Goal: Task Accomplishment & Management: Complete application form

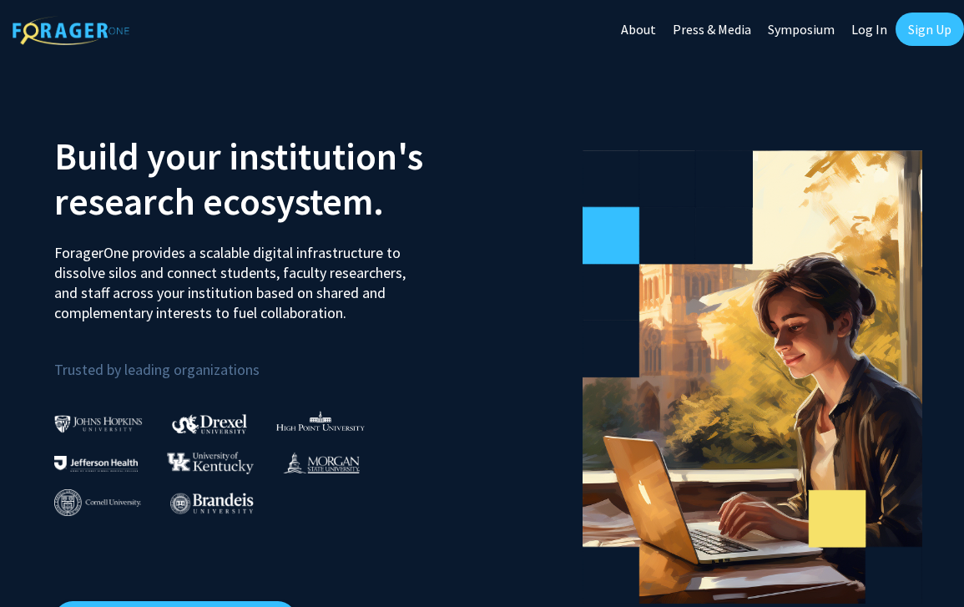
click at [918, 27] on link "Sign Up" at bounding box center [930, 29] width 68 height 33
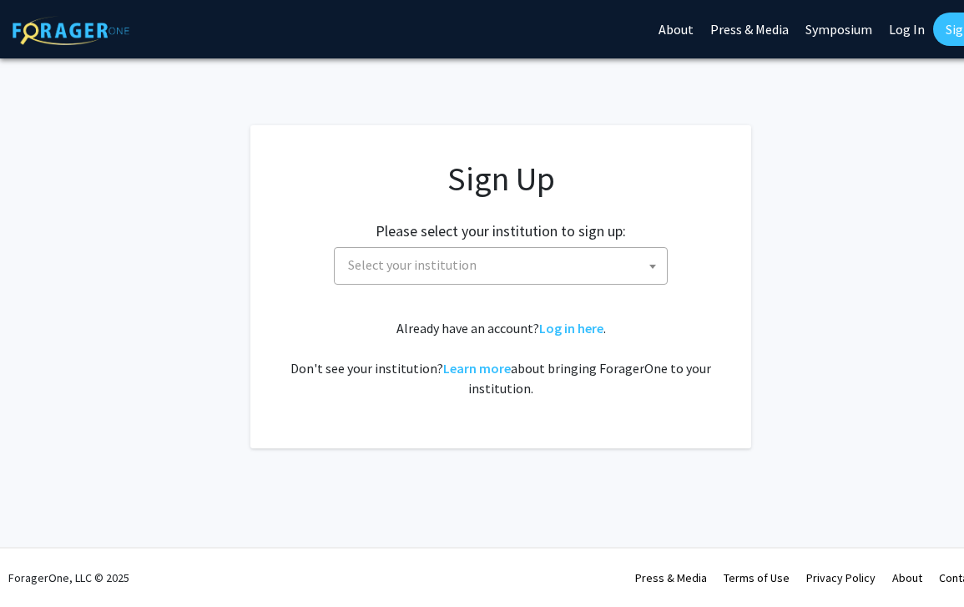
click at [469, 284] on body "Skip navigation About Press & Media Symposium Log In Sign Up Complete your prof…" at bounding box center [482, 303] width 964 height 607
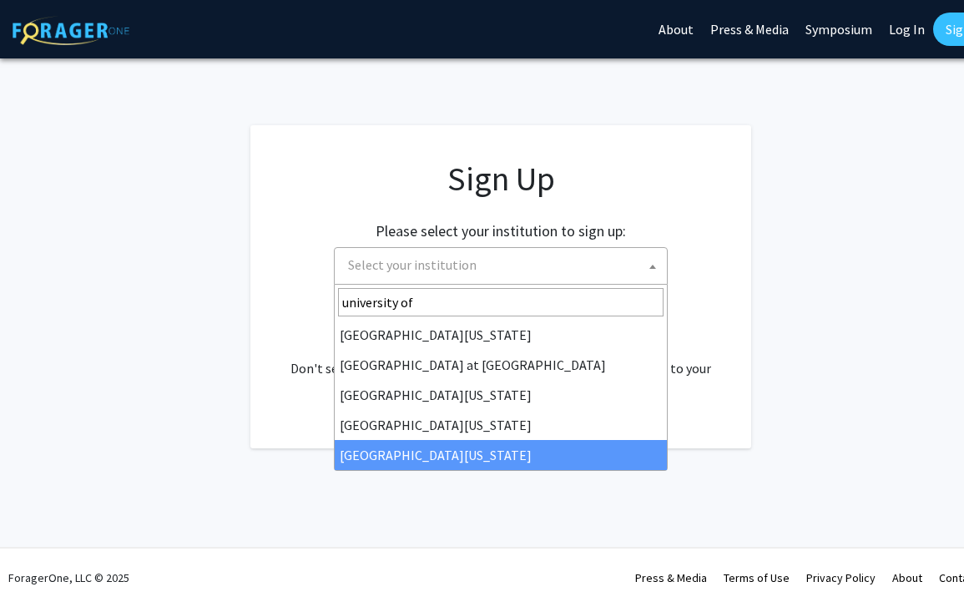
type input "university of"
select select "33"
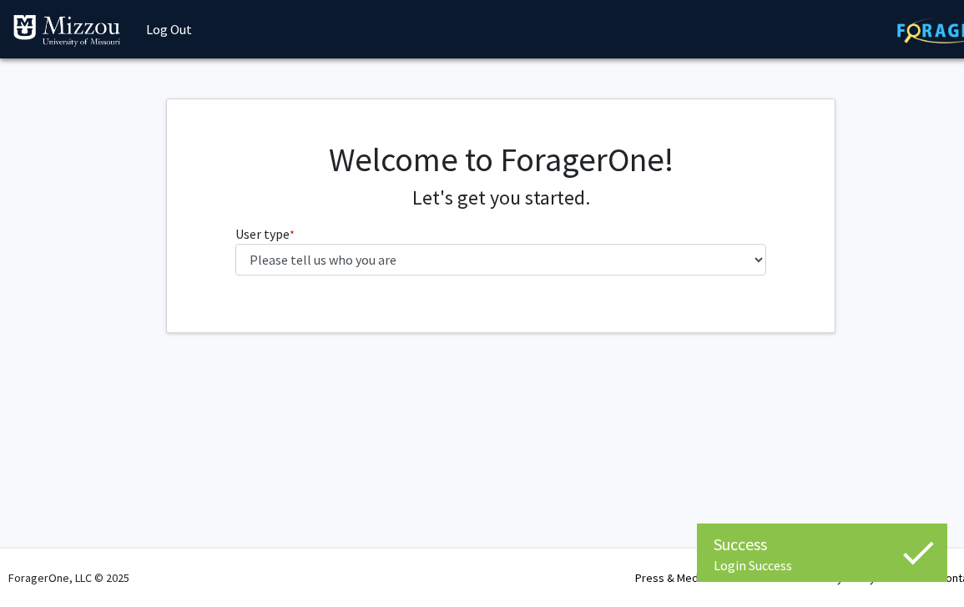
click at [394, 232] on fg-select "User type * required Please tell us who you are Undergraduate Student Master's …" at bounding box center [501, 250] width 532 height 52
click at [394, 243] on fg-select "User type * required Please tell us who you are Undergraduate Student Master's …" at bounding box center [501, 250] width 532 height 52
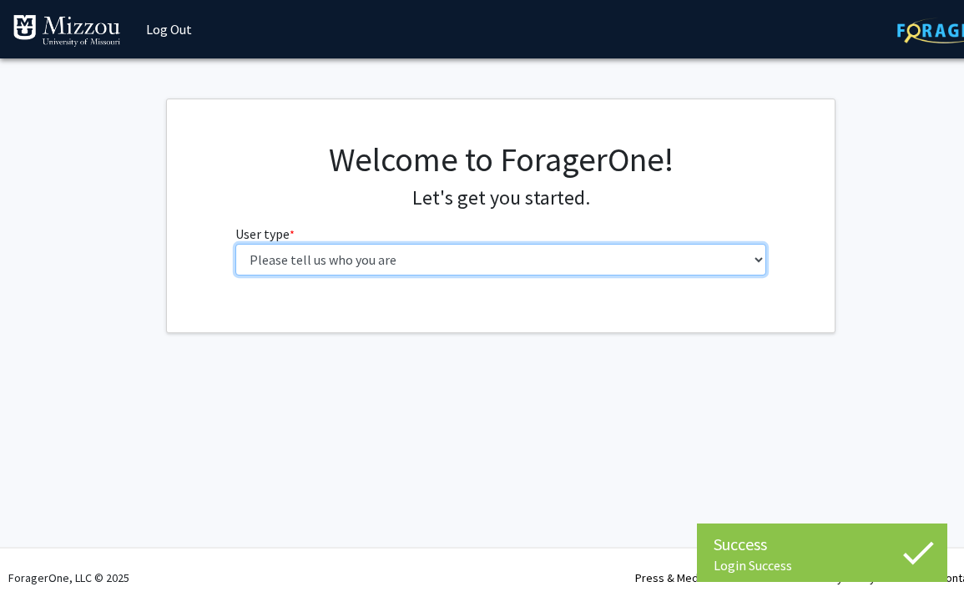
click at [394, 251] on select "Please tell us who you are Undergraduate Student Master's Student Doctoral Cand…" at bounding box center [501, 260] width 532 height 32
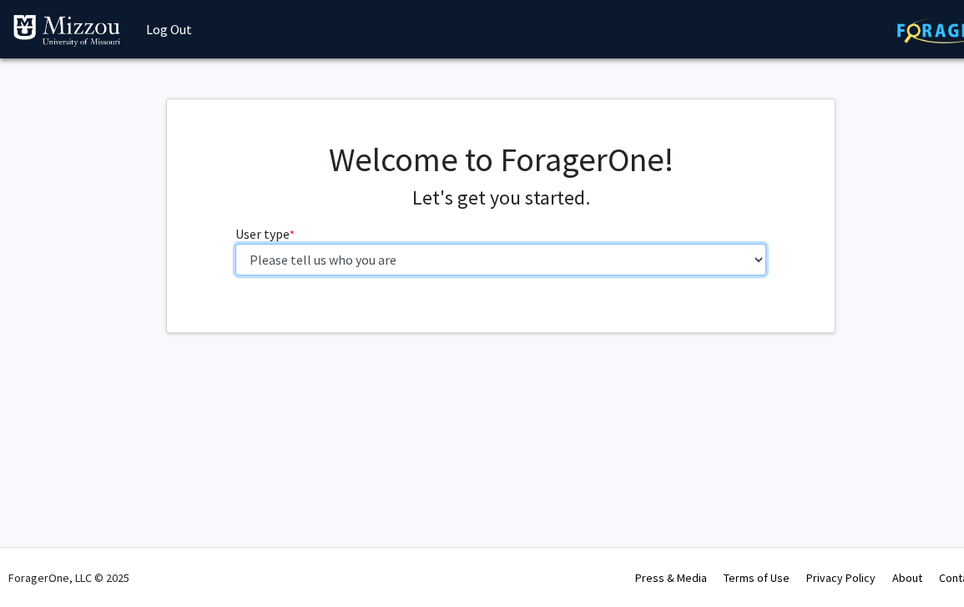
select select "1: undergrad"
click at [235, 244] on select "Please tell us who you are Undergraduate Student Master's Student Doctoral Cand…" at bounding box center [501, 260] width 532 height 32
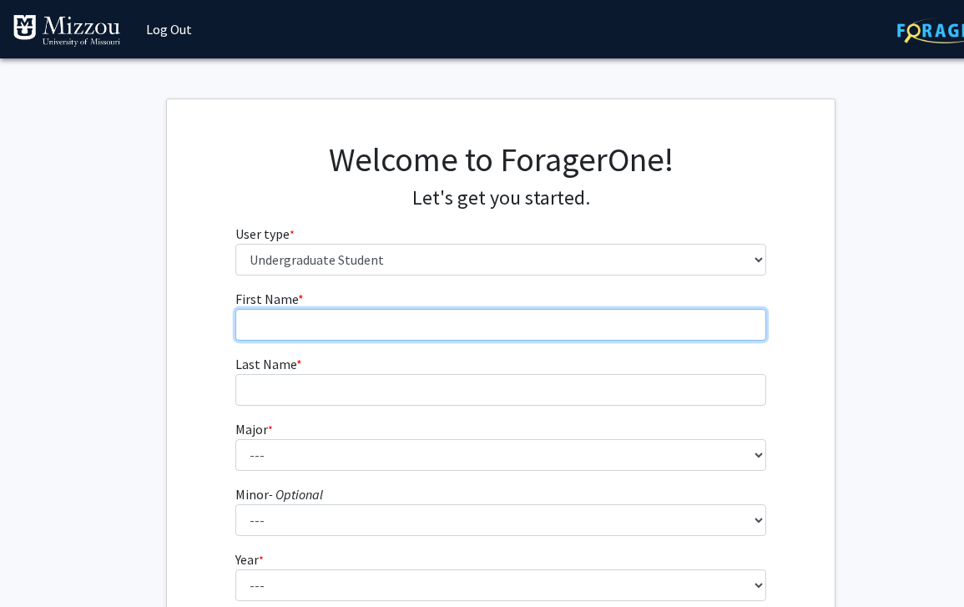
click at [412, 334] on input "First Name * required" at bounding box center [501, 325] width 532 height 32
type input "Ellen"
type input "Mauck"
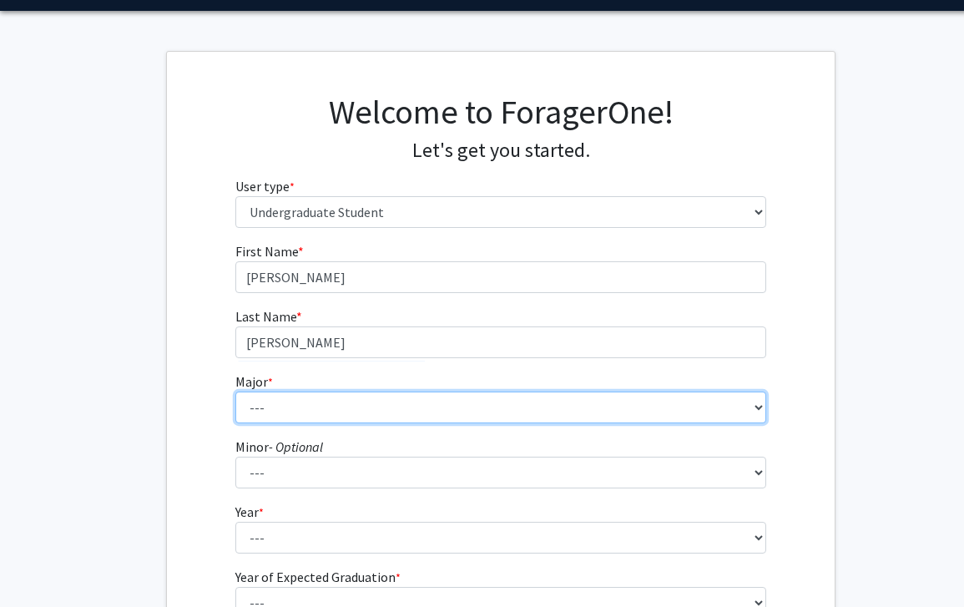
click at [387, 401] on select "--- Agribusiness Management Agricultural Education Agricultural Education: Comm…" at bounding box center [501, 408] width 532 height 32
select select "17: 2505"
click at [235, 392] on select "--- Agribusiness Management Agricultural Education Agricultural Education: Comm…" at bounding box center [501, 408] width 532 height 32
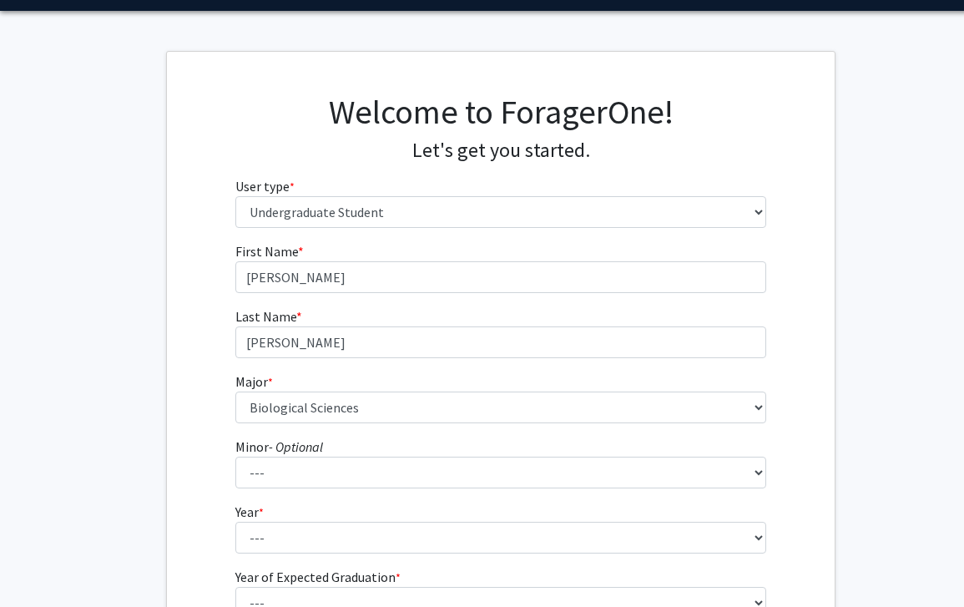
click at [290, 497] on form "First Name * required Ellen Last Name * required Mauck Major * required --- Agr…" at bounding box center [501, 444] width 532 height 407
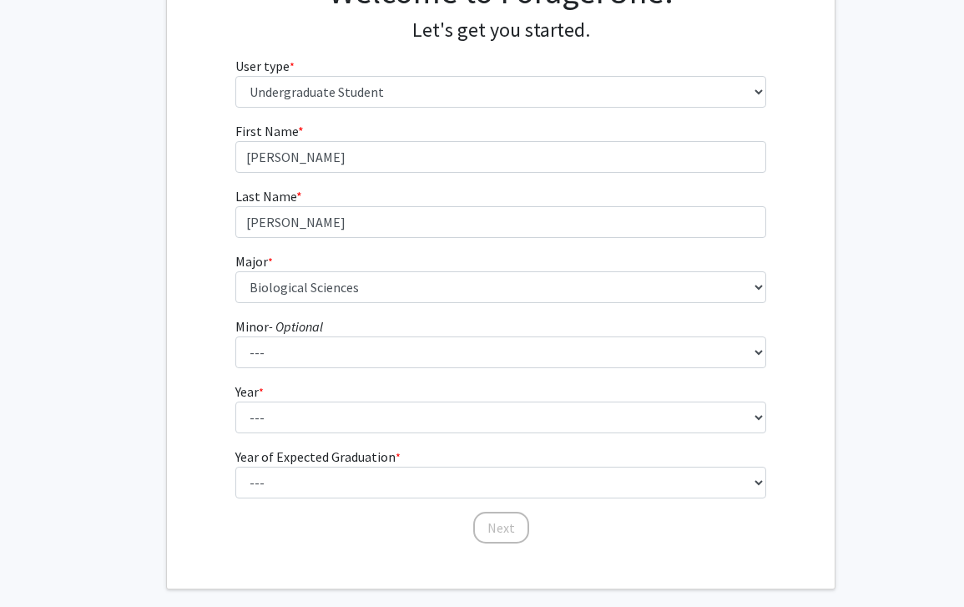
scroll to position [193, 0]
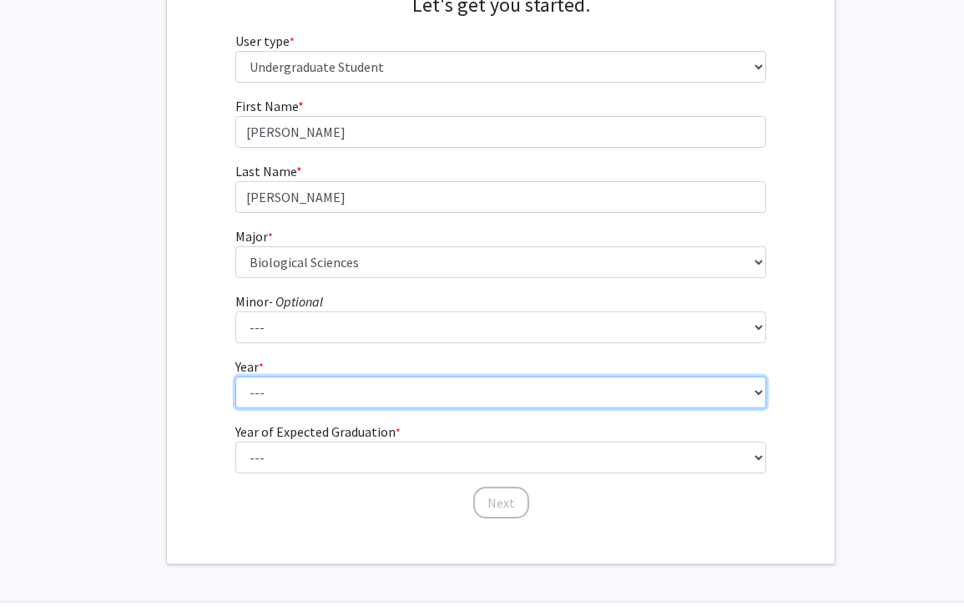
click at [288, 401] on select "--- First-year Sophomore Junior Senior Postbaccalaureate Certificate" at bounding box center [501, 393] width 532 height 32
select select "4: senior"
click at [235, 377] on select "--- First-year Sophomore Junior Senior Postbaccalaureate Certificate" at bounding box center [501, 393] width 532 height 32
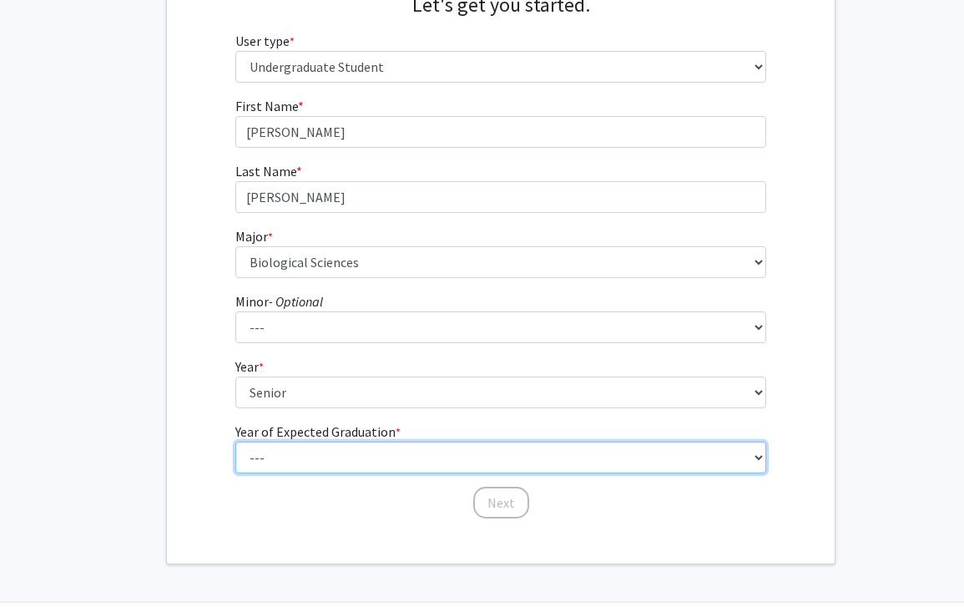
click at [323, 459] on select "--- 2025 2026 2027 2028 2029 2030 2031 2032 2033 2034" at bounding box center [501, 458] width 532 height 32
select select "2: 2026"
click at [235, 442] on select "--- 2025 2026 2027 2028 2029 2030 2031 2032 2033 2034" at bounding box center [501, 458] width 532 height 32
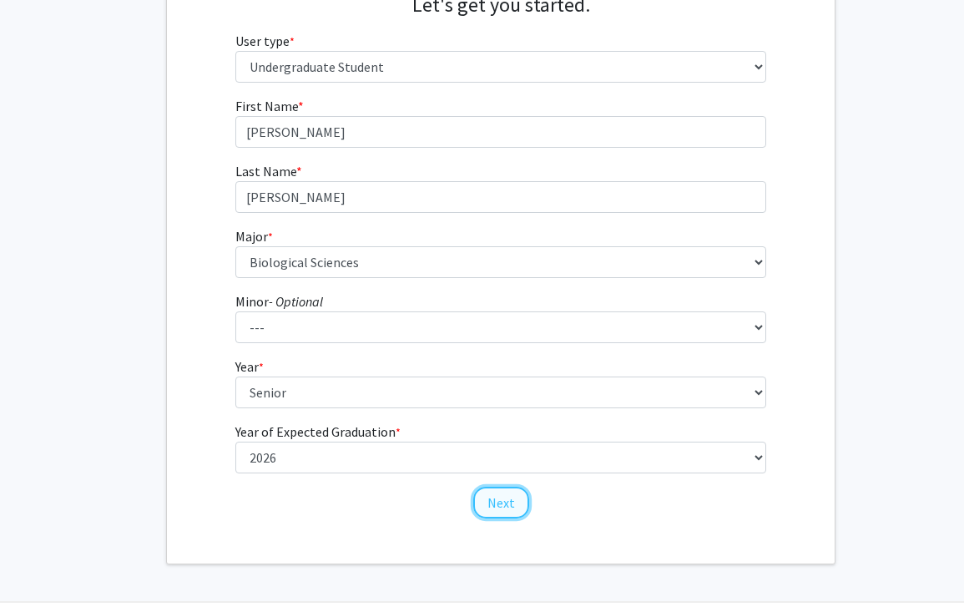
click at [509, 503] on button "Next" at bounding box center [501, 503] width 56 height 32
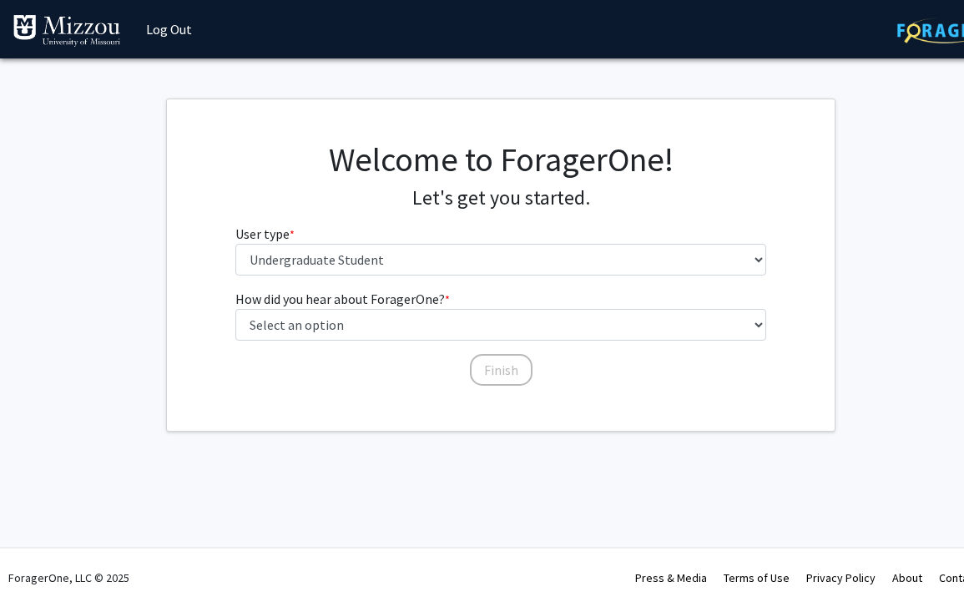
scroll to position [0, 0]
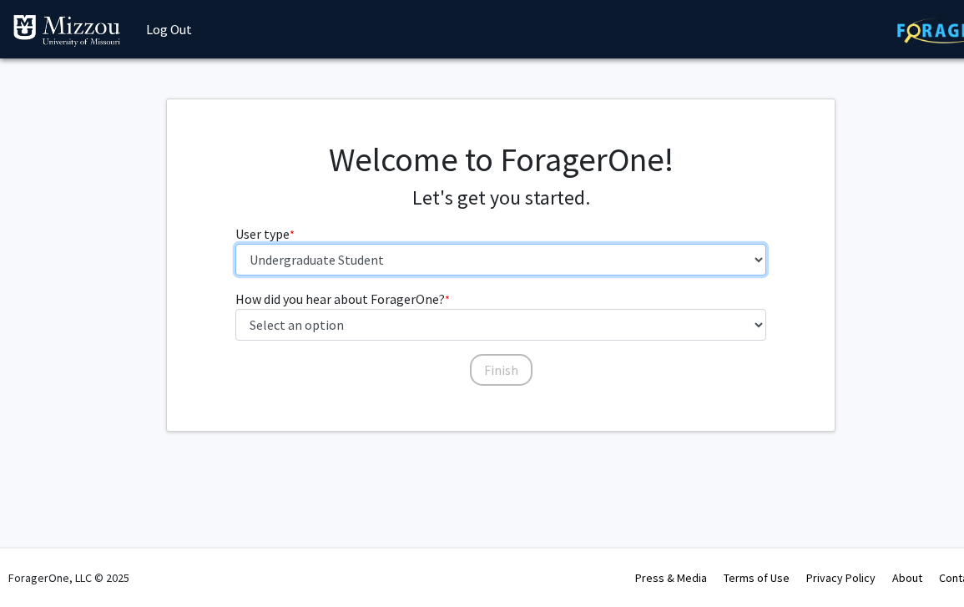
click at [430, 257] on select "Please tell us who you are Undergraduate Student Master's Student Doctoral Cand…" at bounding box center [501, 260] width 532 height 32
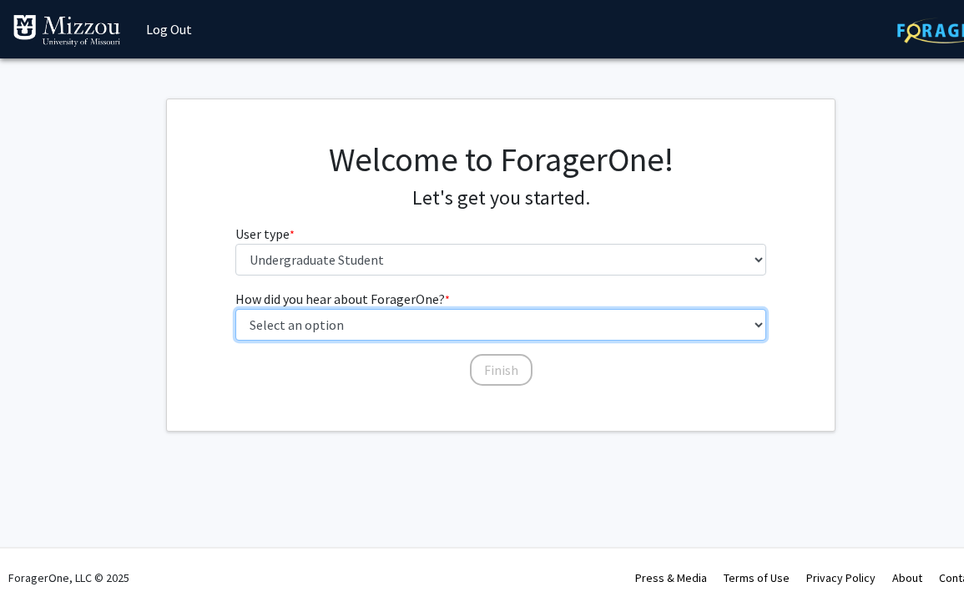
click at [378, 326] on select "Select an option Peer/student recommendation Faculty/staff recommendation Unive…" at bounding box center [501, 325] width 532 height 32
select select "2: faculty_recommendation"
click at [235, 309] on select "Select an option Peer/student recommendation Faculty/staff recommendation Unive…" at bounding box center [501, 325] width 532 height 32
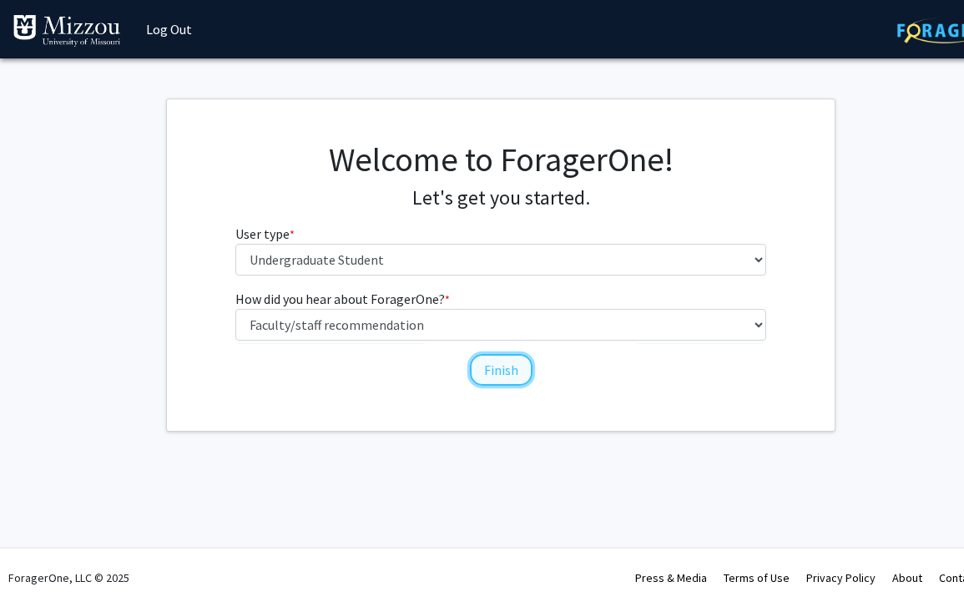
click at [517, 372] on button "Finish" at bounding box center [501, 370] width 63 height 32
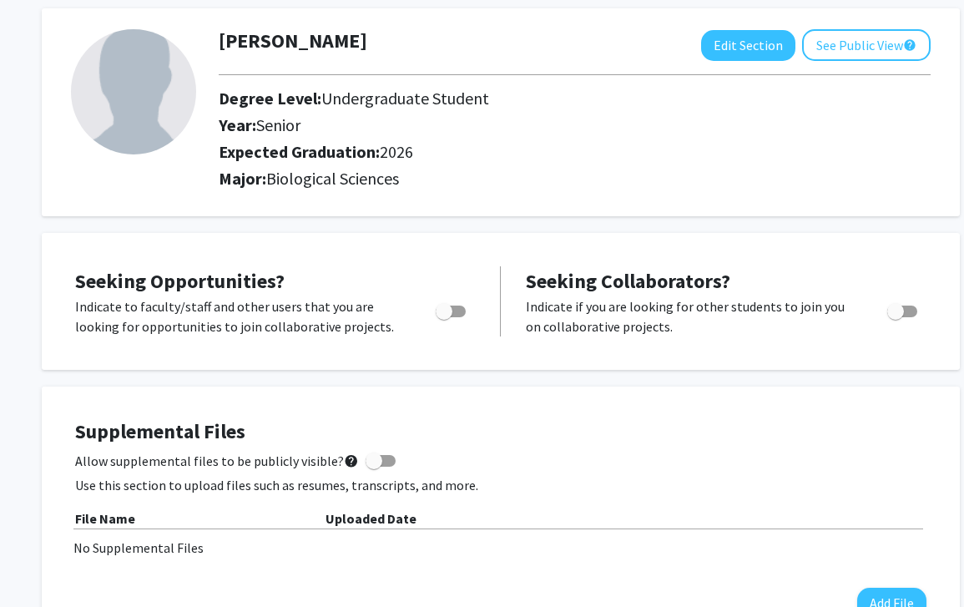
scroll to position [71, 0]
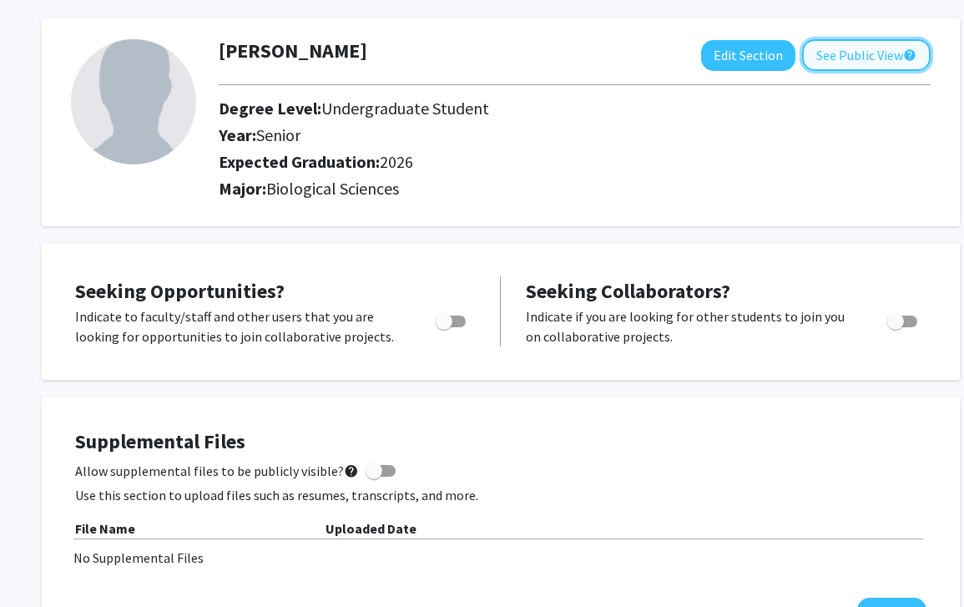
click at [872, 53] on button "See Public View help" at bounding box center [866, 55] width 129 height 32
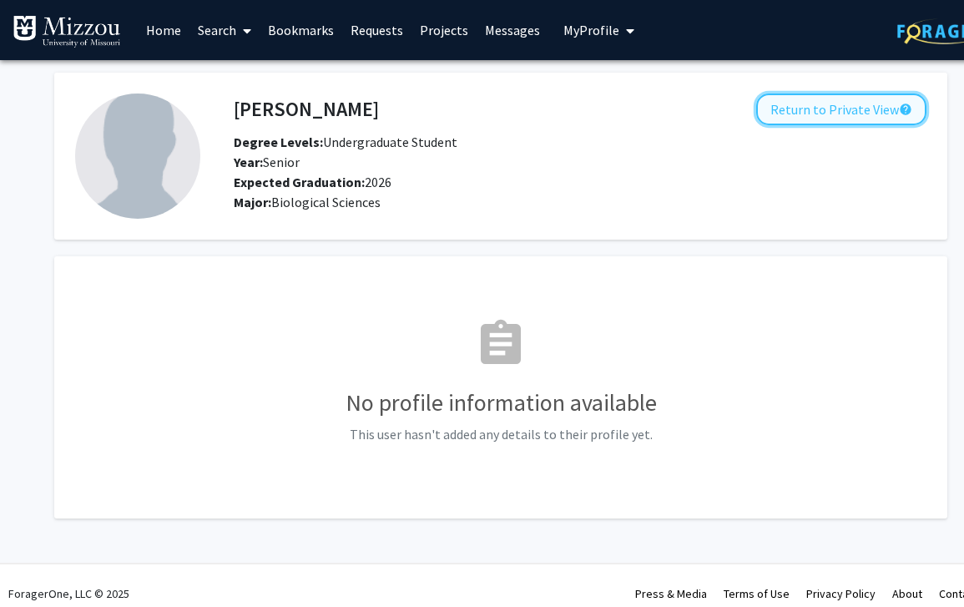
click at [804, 104] on button "Return to Private View help" at bounding box center [841, 110] width 170 height 32
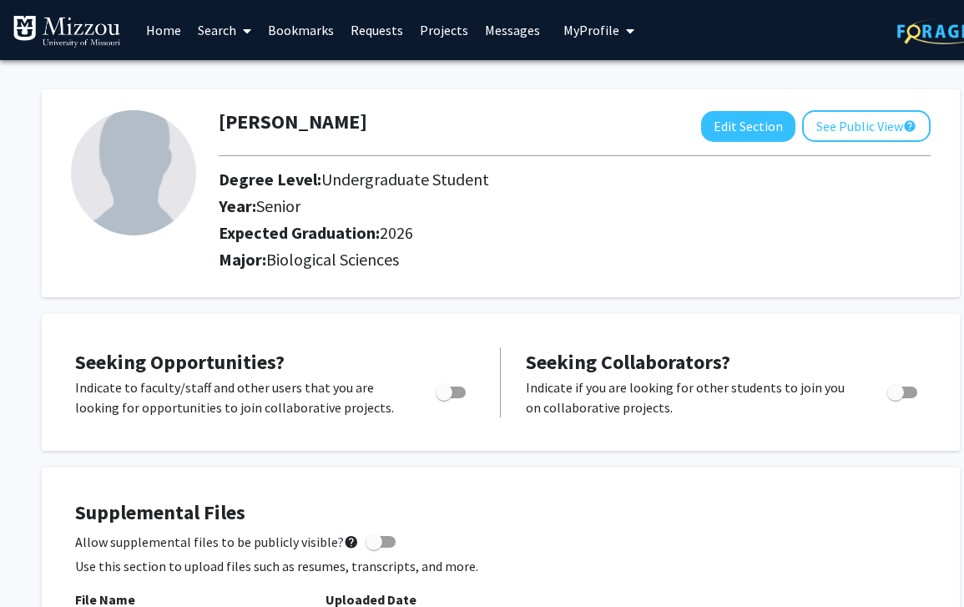
click at [440, 22] on link "Projects" at bounding box center [444, 30] width 65 height 58
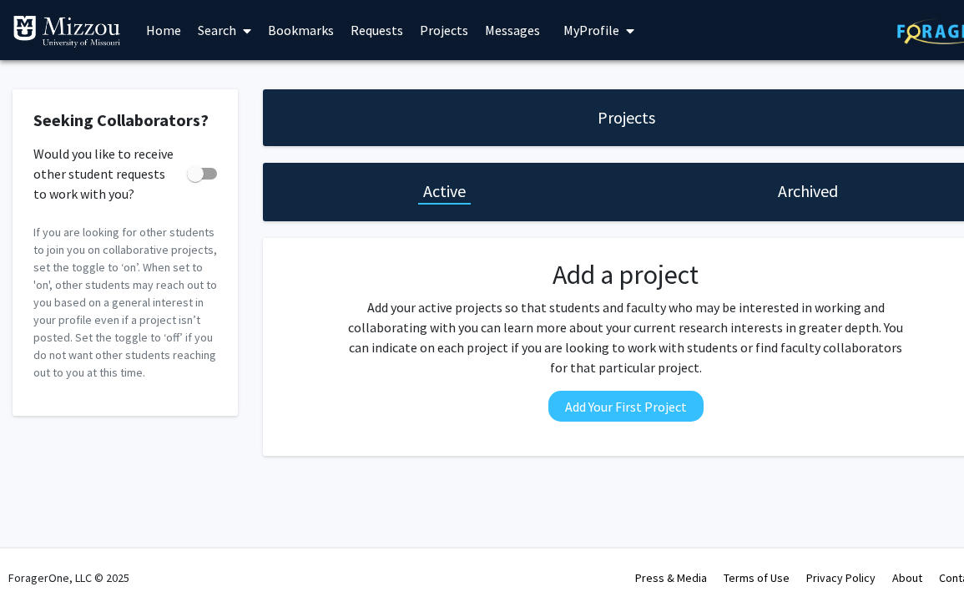
click at [217, 33] on link "Search" at bounding box center [225, 30] width 70 height 58
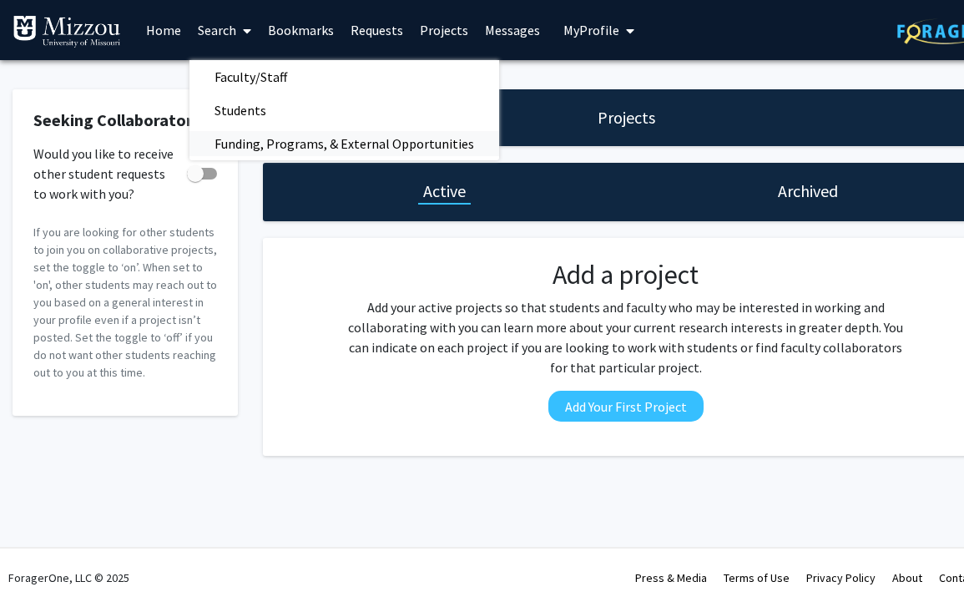
click at [252, 134] on span "Funding, Programs, & External Opportunities" at bounding box center [345, 143] width 310 height 33
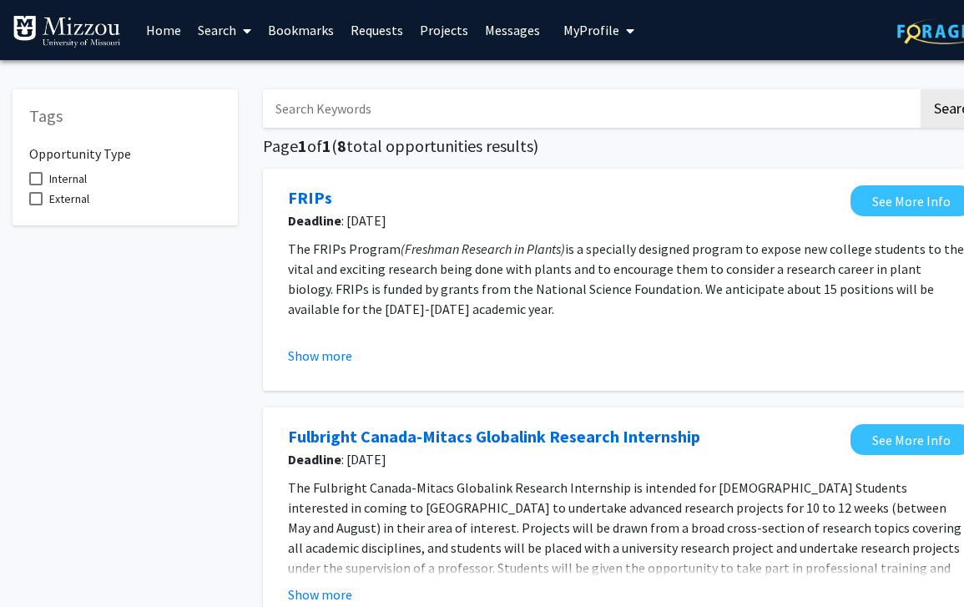
click at [305, 13] on link "Bookmarks" at bounding box center [301, 30] width 83 height 58
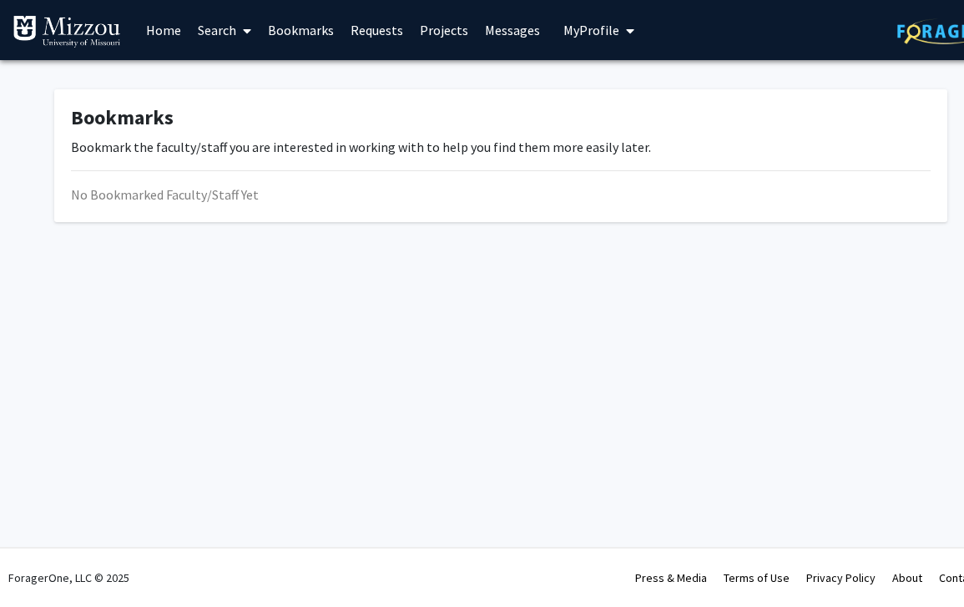
click at [229, 24] on link "Search" at bounding box center [225, 30] width 70 height 58
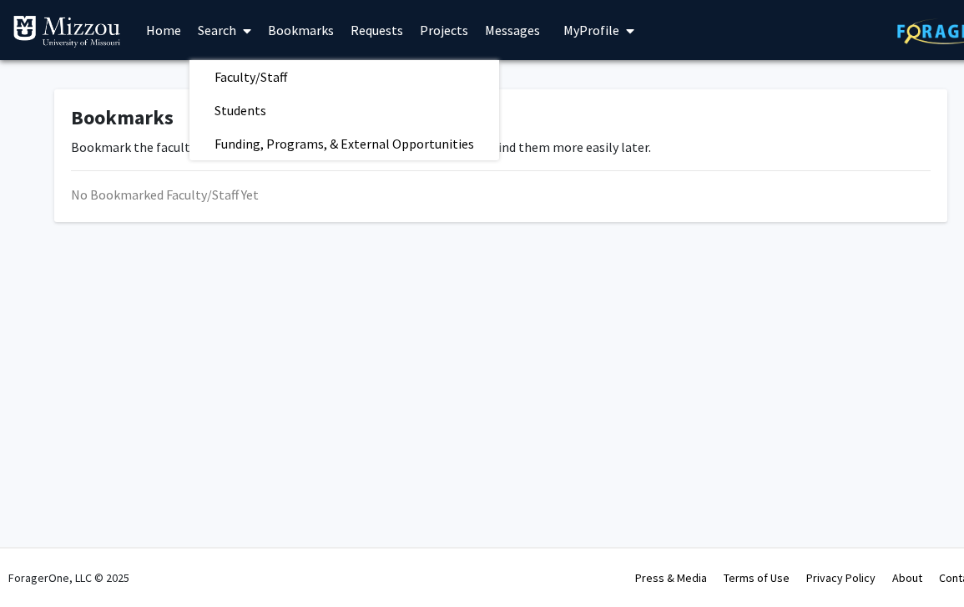
click at [179, 26] on link "Home" at bounding box center [164, 30] width 52 height 58
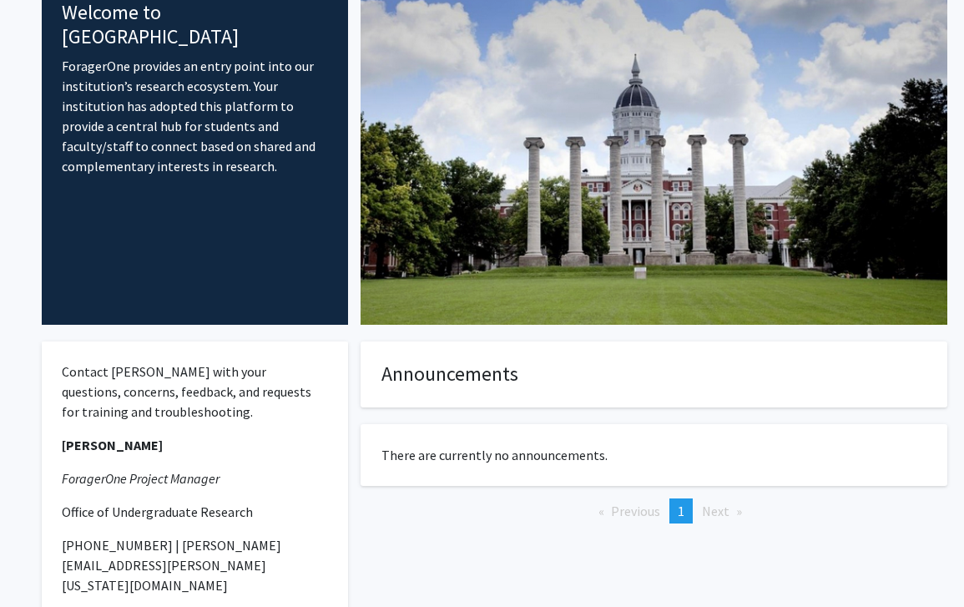
scroll to position [98, 0]
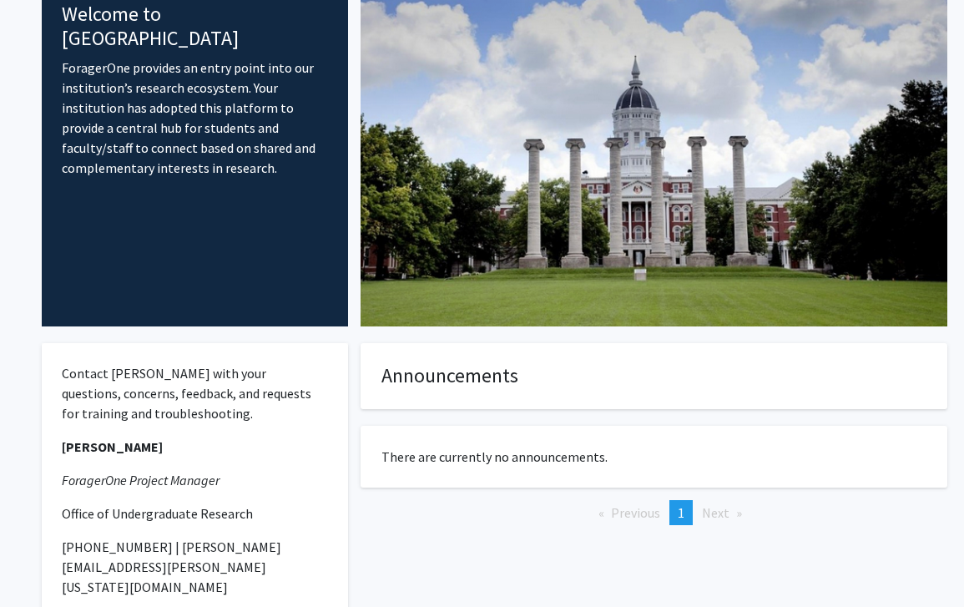
click at [463, 466] on fg-card "There are currently no announcements." at bounding box center [654, 457] width 587 height 62
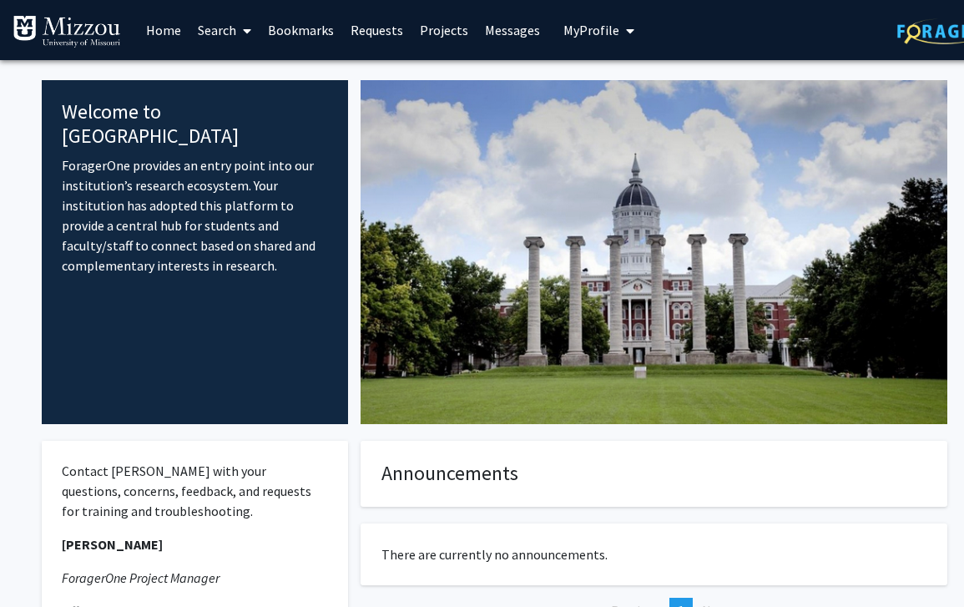
click at [601, 25] on span "My Profile" at bounding box center [592, 30] width 56 height 17
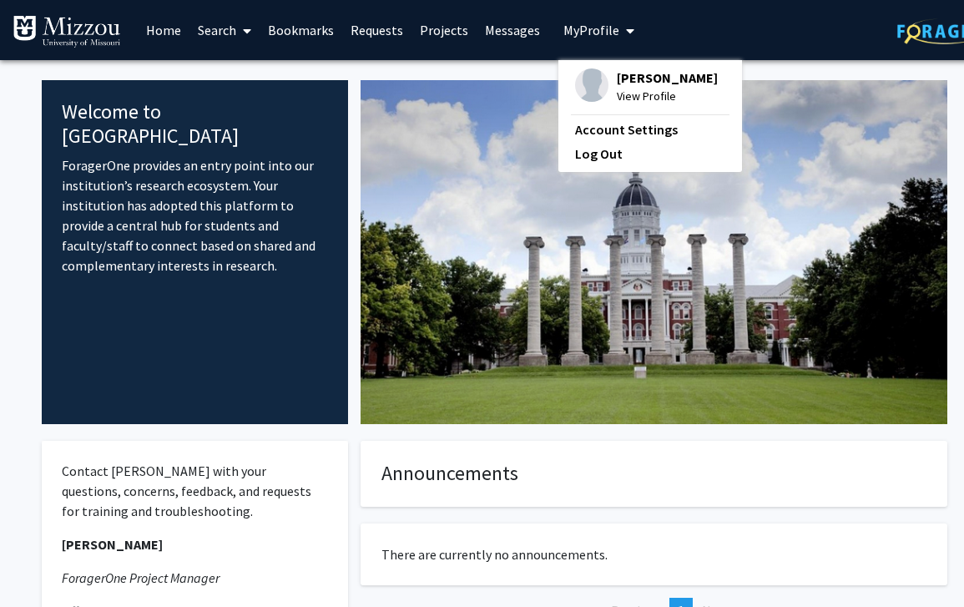
click at [632, 72] on span "Ellen Mauck" at bounding box center [667, 77] width 101 height 18
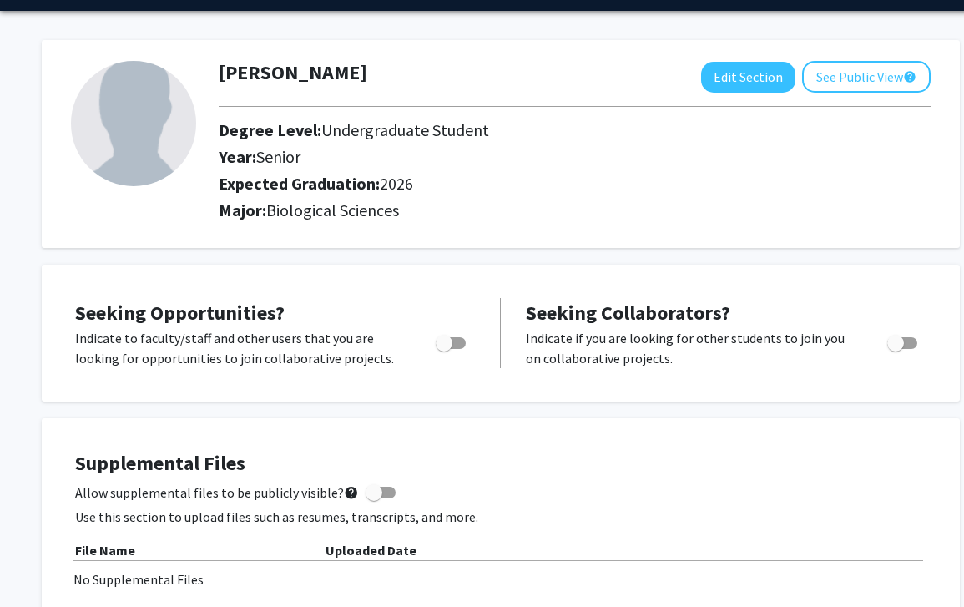
scroll to position [39, 0]
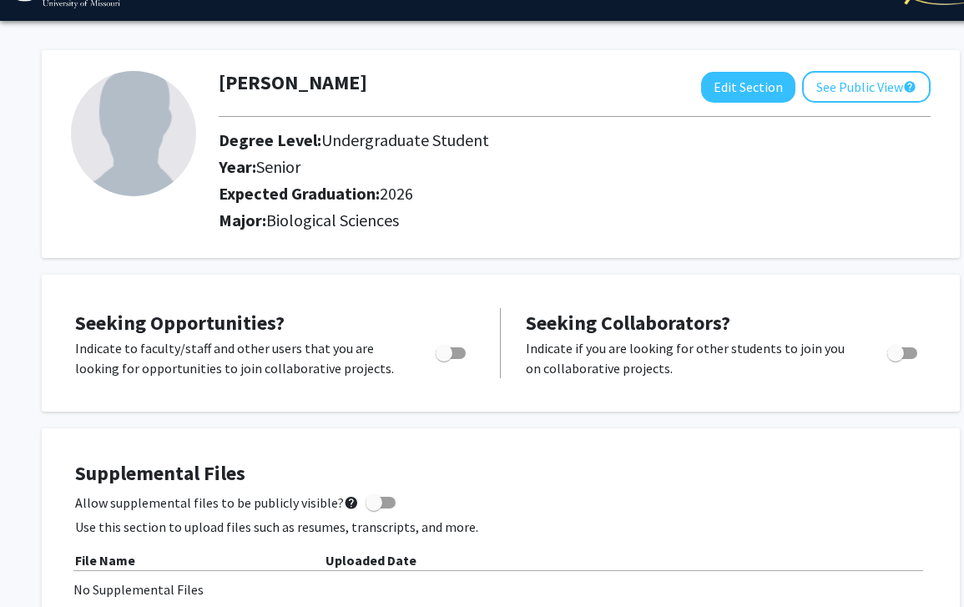
click at [451, 351] on span "Toggle" at bounding box center [444, 353] width 17 height 17
click at [444, 359] on input "Are you actively seeking opportunities?" at bounding box center [443, 359] width 1 height 1
click at [458, 355] on span "Toggle" at bounding box center [457, 353] width 17 height 17
click at [444, 359] on input "Are you actively seeking opportunities?" at bounding box center [443, 359] width 1 height 1
checkbox input "false"
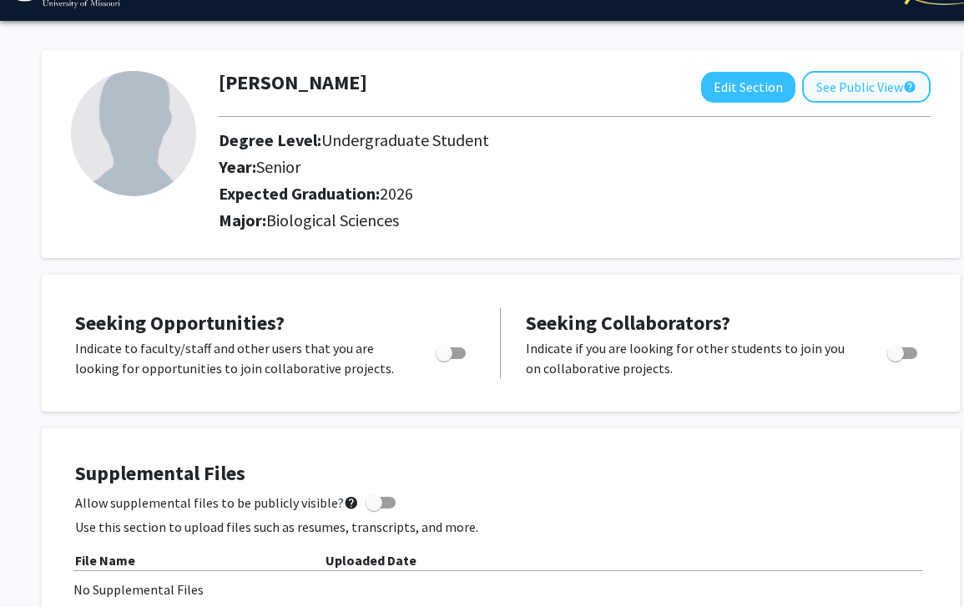
scroll to position [0, 0]
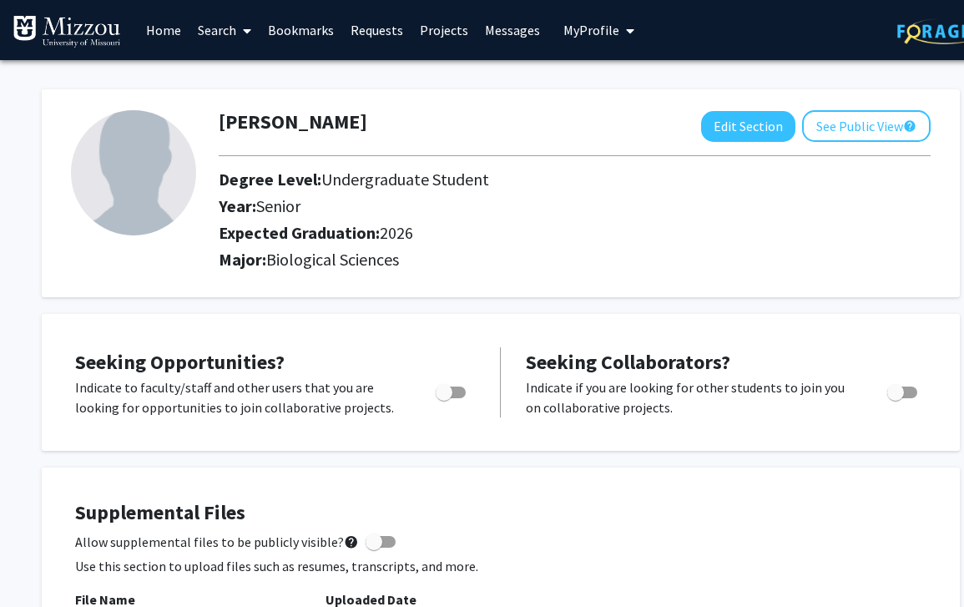
click at [502, 37] on link "Messages" at bounding box center [513, 30] width 72 height 58
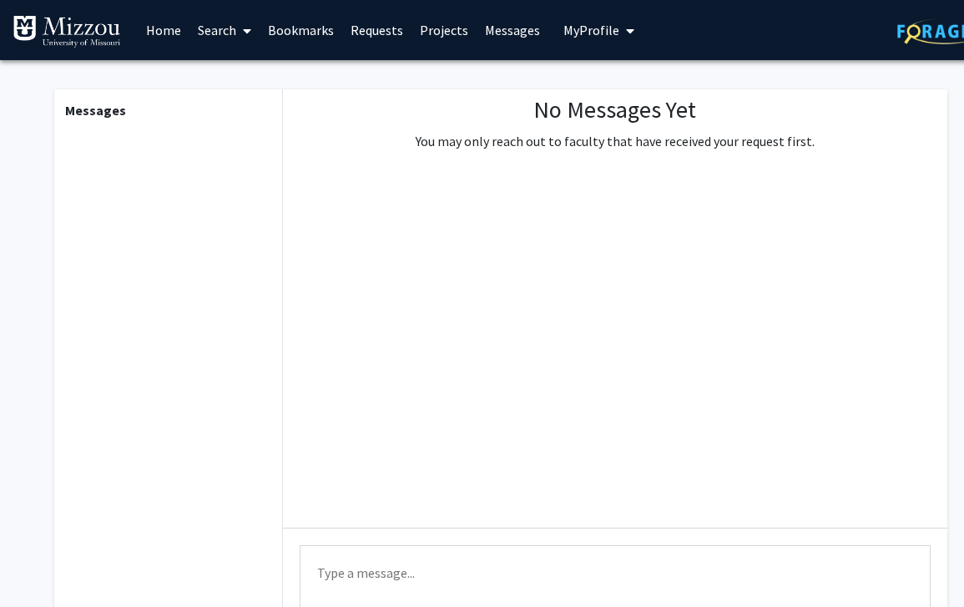
click at [437, 23] on link "Projects" at bounding box center [444, 30] width 65 height 58
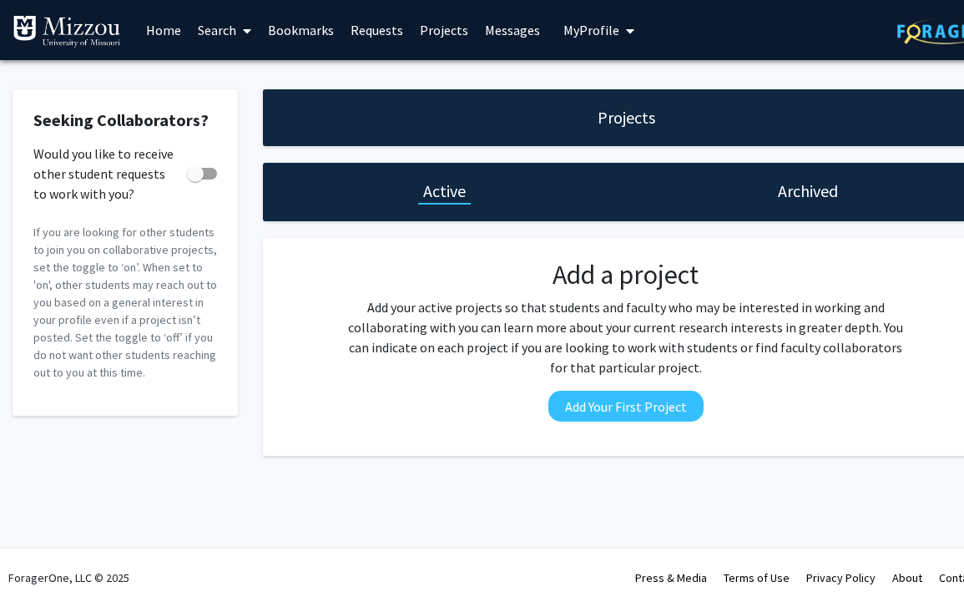
click at [382, 28] on link "Requests" at bounding box center [376, 30] width 69 height 58
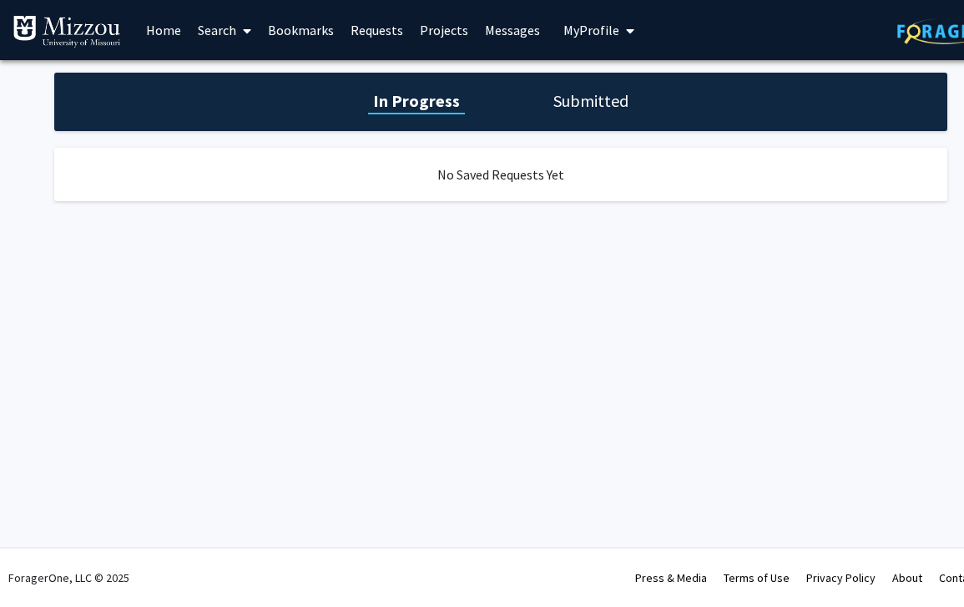
click at [313, 26] on link "Bookmarks" at bounding box center [301, 30] width 83 height 58
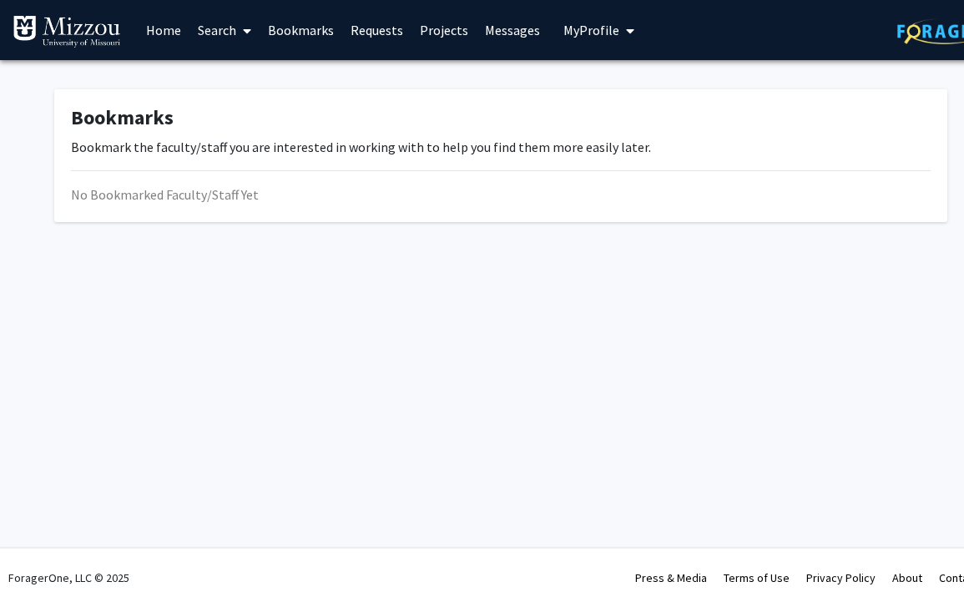
click at [367, 32] on link "Requests" at bounding box center [376, 30] width 69 height 58
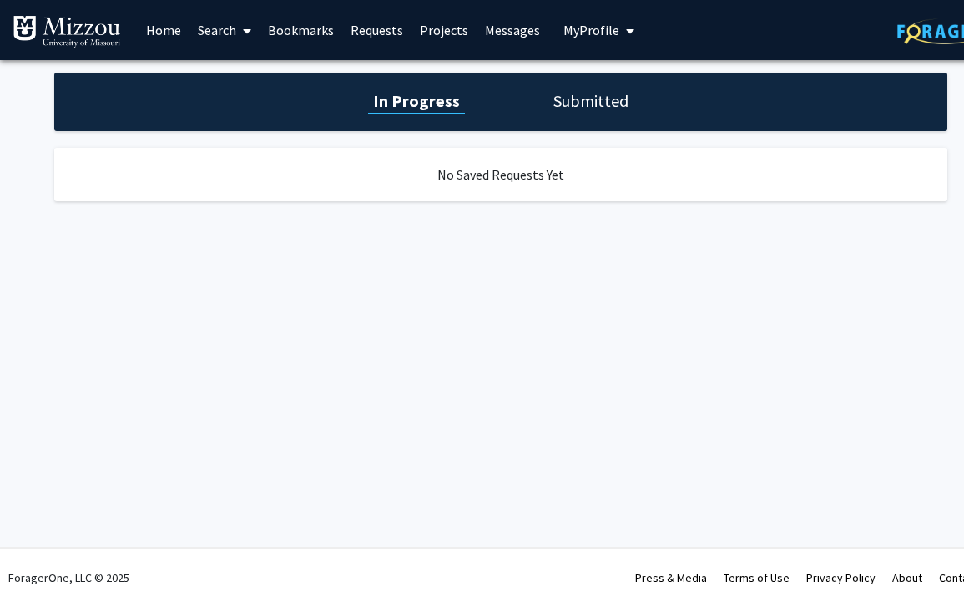
click at [569, 98] on h1 "Submitted" at bounding box center [591, 100] width 85 height 23
click at [330, 26] on link "Bookmarks" at bounding box center [301, 30] width 83 height 58
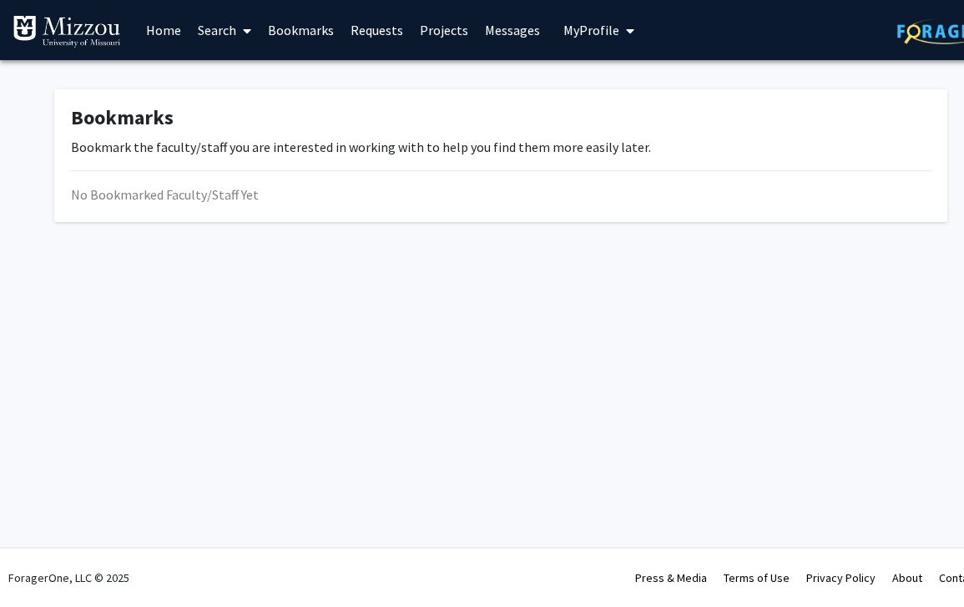
click at [195, 36] on link "Search" at bounding box center [225, 30] width 70 height 58
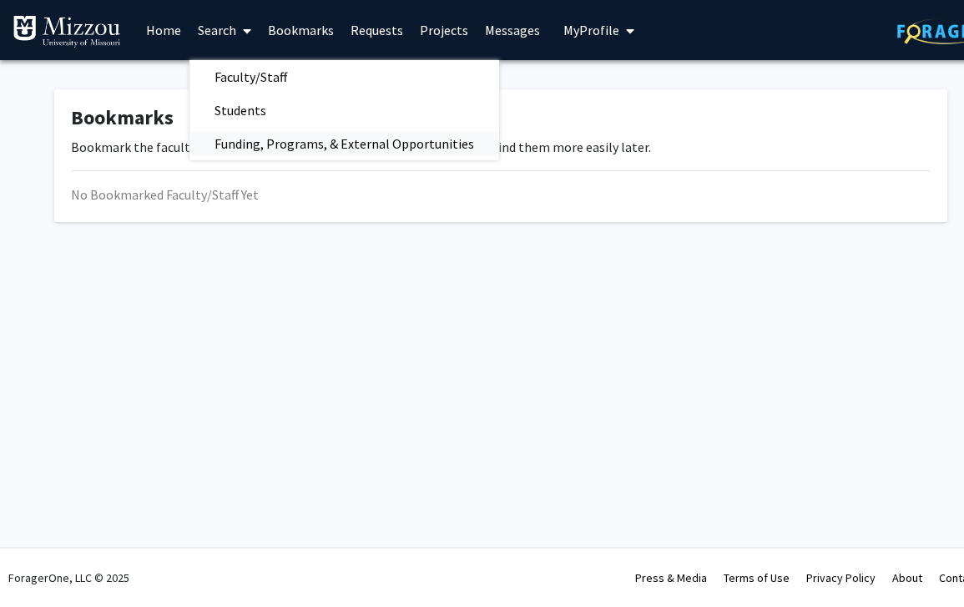
click at [242, 136] on span "Funding, Programs, & External Opportunities" at bounding box center [345, 143] width 310 height 33
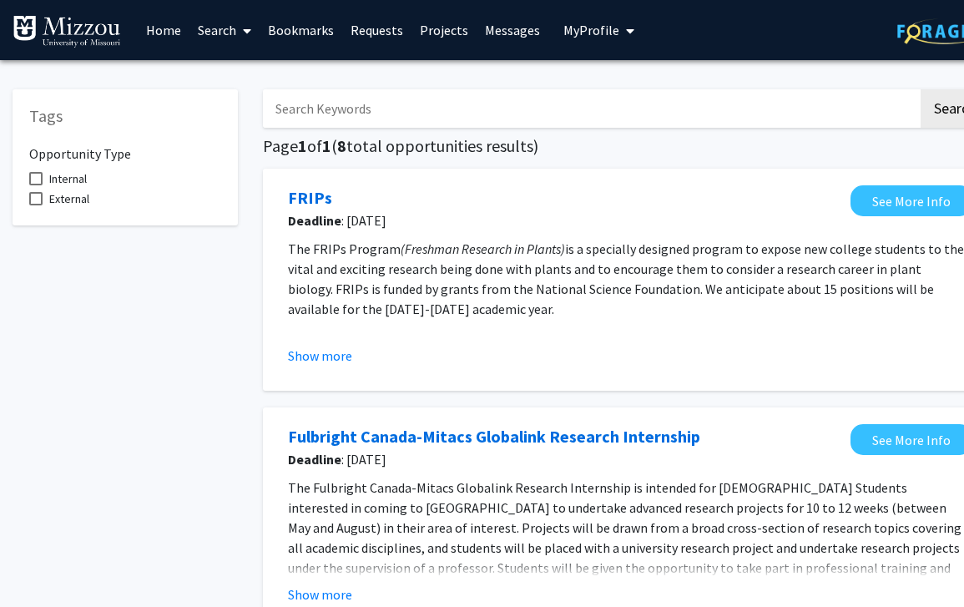
click at [184, 36] on link "Home" at bounding box center [164, 30] width 52 height 58
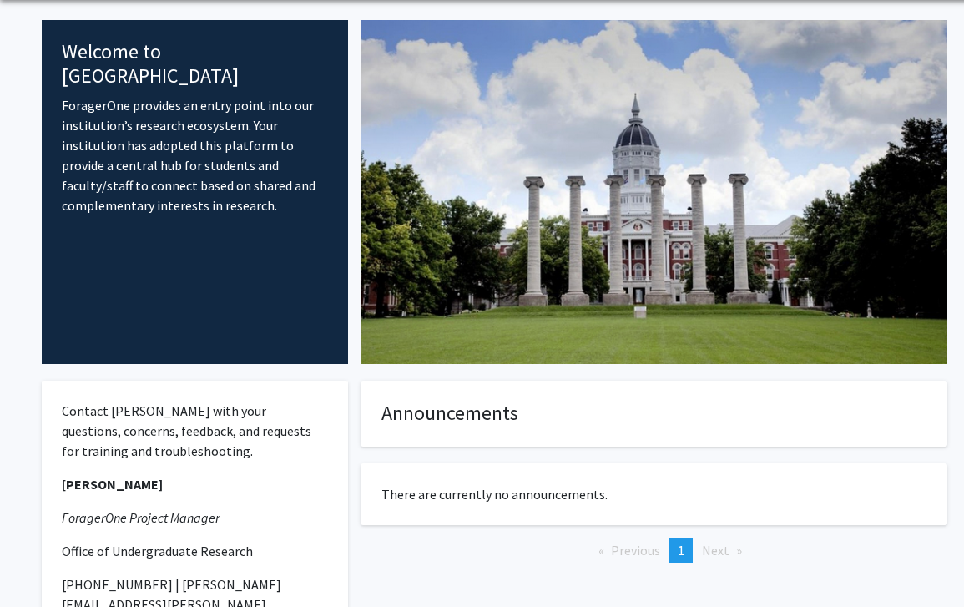
scroll to position [87, 0]
